Goal: Ask a question

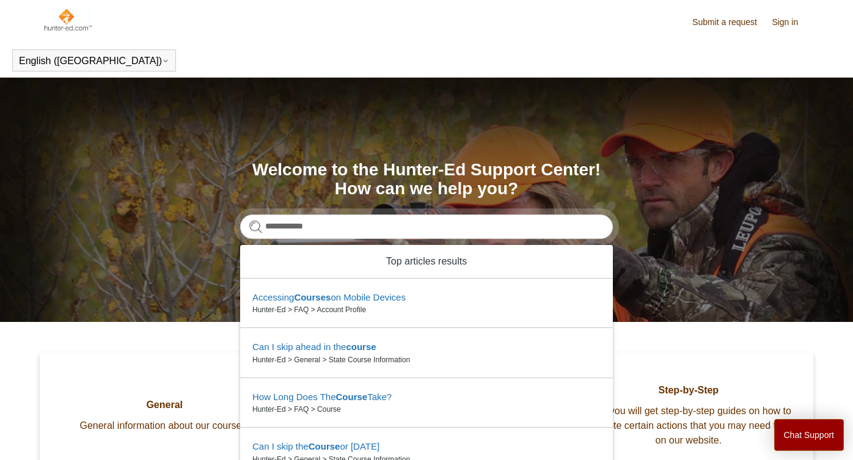
type input "**********"
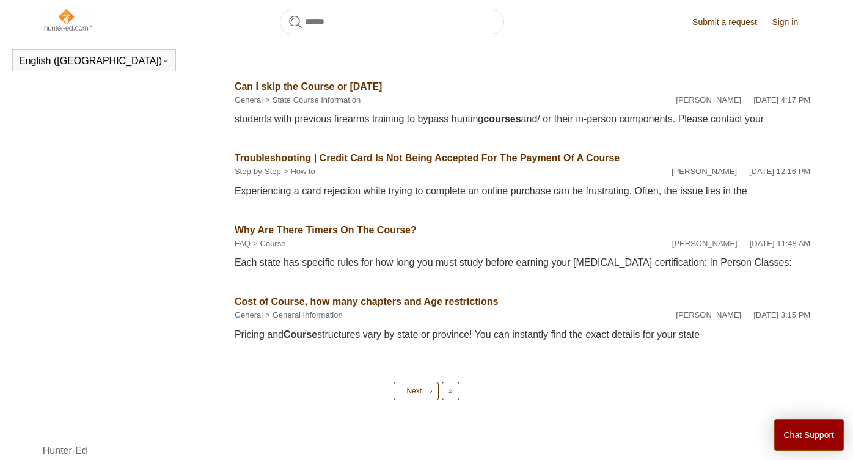
scroll to position [603, 0]
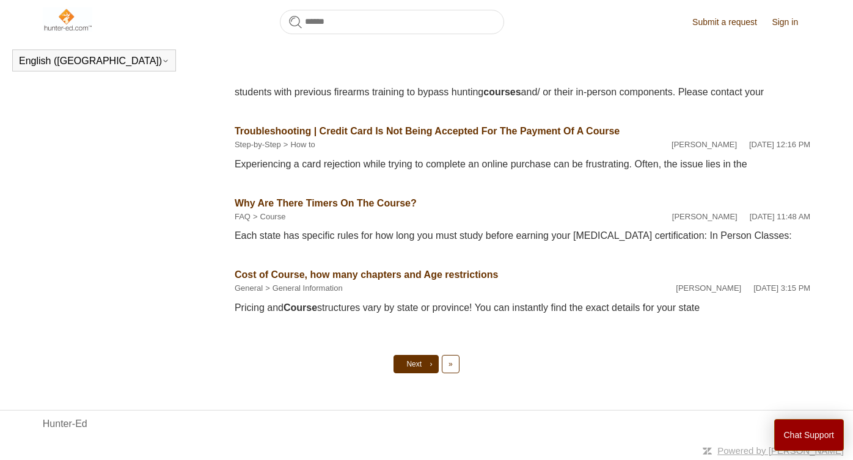
click at [423, 363] on link "Next ›" at bounding box center [415, 364] width 45 height 18
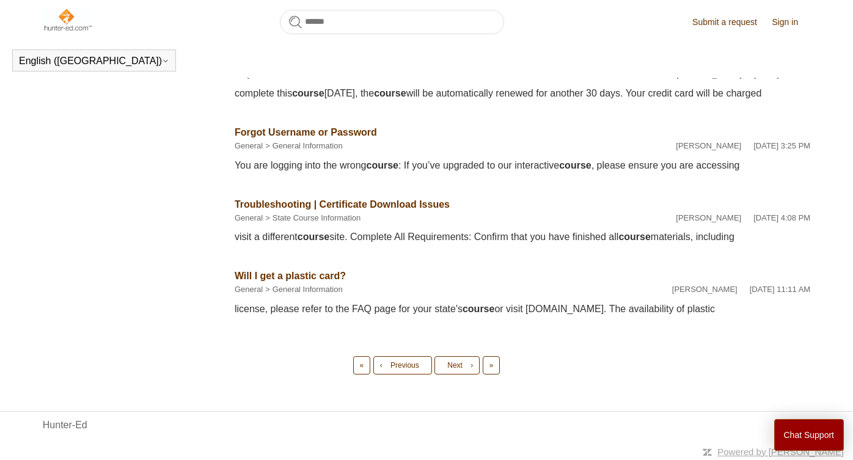
scroll to position [592, 0]
click at [455, 374] on link "Next ›" at bounding box center [456, 364] width 45 height 18
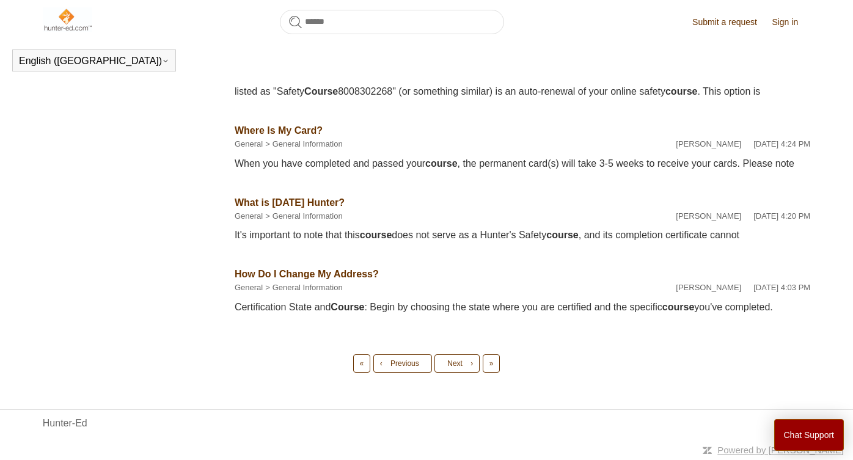
scroll to position [617, 0]
click at [470, 357] on link "Next ›" at bounding box center [456, 363] width 45 height 18
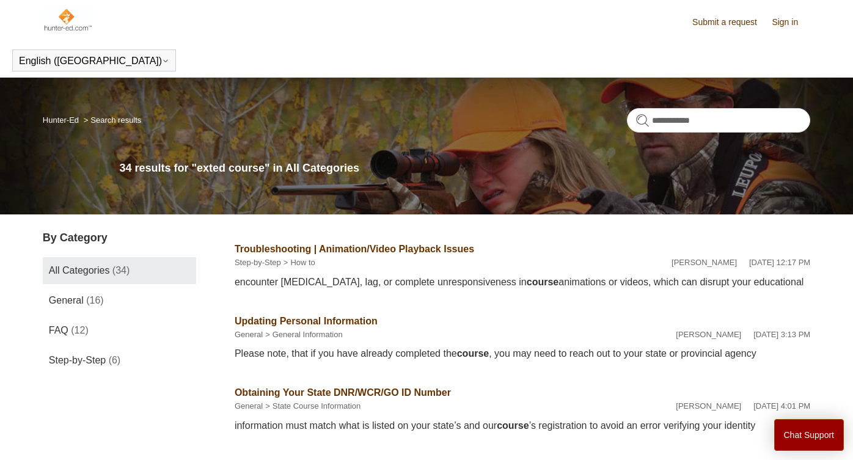
click at [716, 23] on link "Submit a request" at bounding box center [730, 22] width 77 height 13
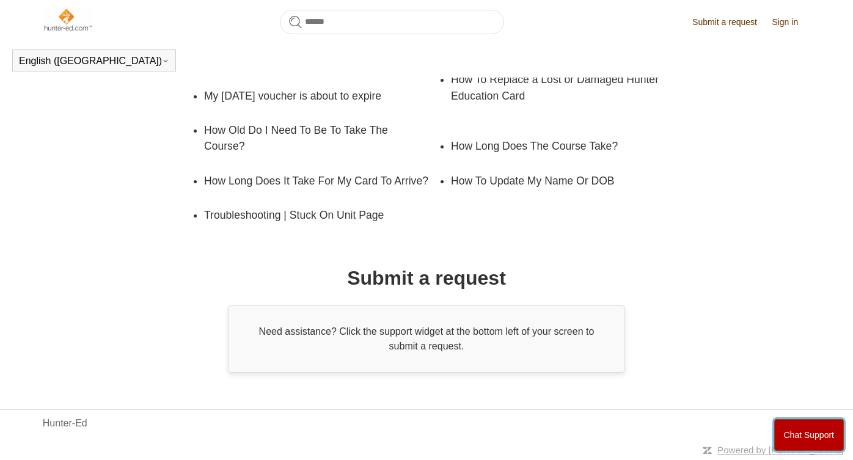
click at [789, 433] on button "Chat Support" at bounding box center [809, 435] width 70 height 32
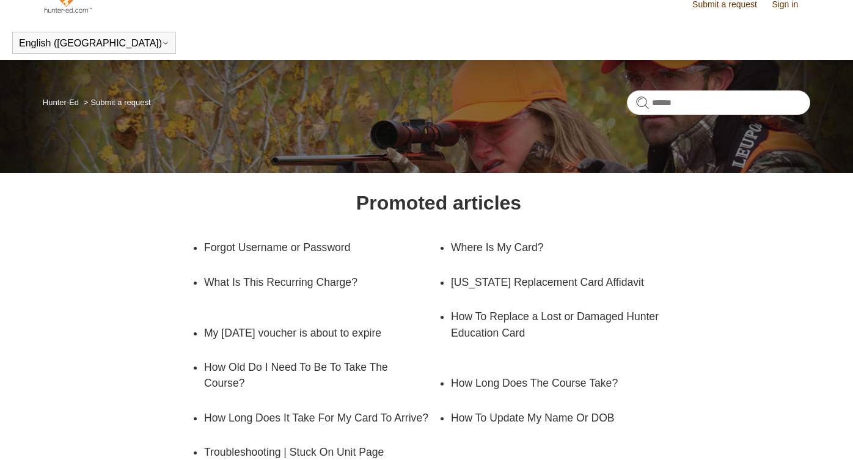
scroll to position [18, 0]
